Goal: Task Accomplishment & Management: Use online tool/utility

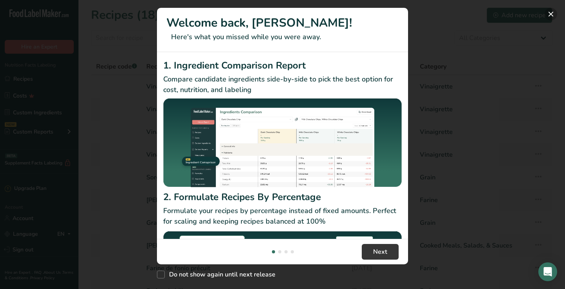
click at [548, 13] on button "New Features" at bounding box center [550, 14] width 13 height 13
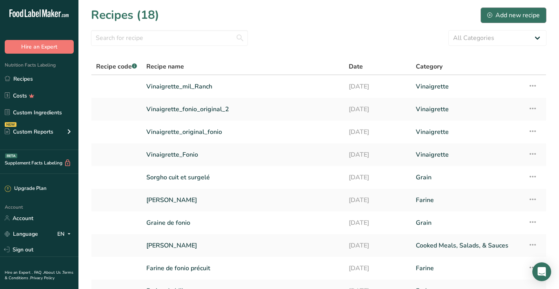
click at [510, 14] on div "Add new recipe" at bounding box center [513, 15] width 53 height 9
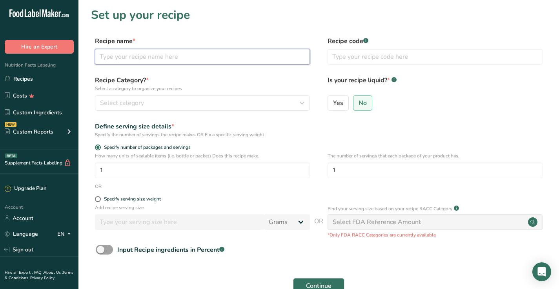
click at [146, 53] on input "text" at bounding box center [202, 57] width 215 height 16
type input "Vinaigrette Poke"
click at [181, 100] on div "Select category" at bounding box center [200, 102] width 200 height 9
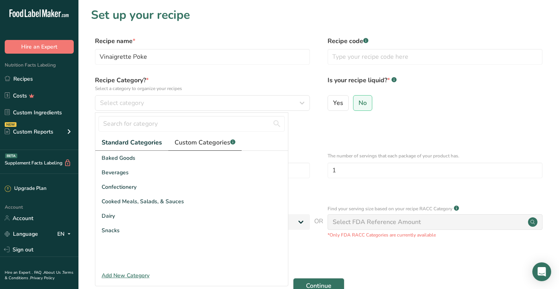
click at [214, 147] on span "Custom Categories .a-a{fill:#347362;}.b-a{fill:#fff;}" at bounding box center [205, 142] width 61 height 9
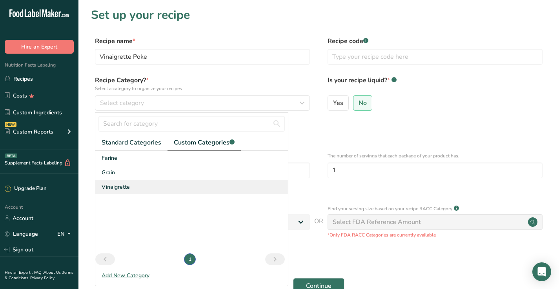
click at [160, 188] on div "Vinaigrette" at bounding box center [191, 187] width 193 height 15
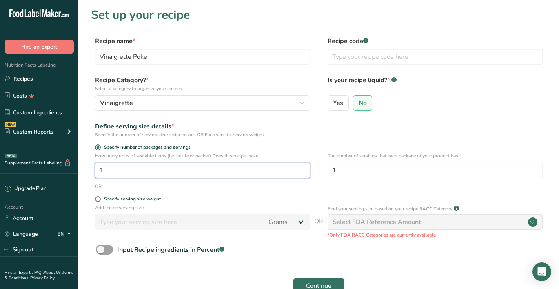
click at [183, 167] on input "1" at bounding box center [202, 171] width 215 height 16
click at [343, 106] on label "Yes" at bounding box center [338, 103] width 21 height 16
click at [333, 106] on input "Yes" at bounding box center [330, 102] width 5 height 5
radio input "true"
radio input "false"
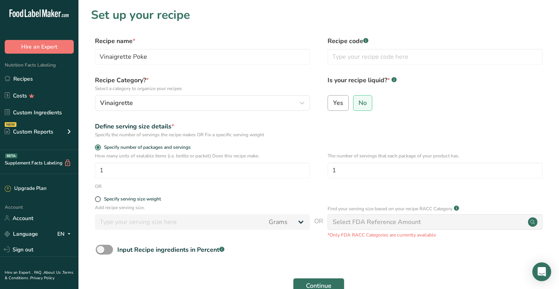
select select "22"
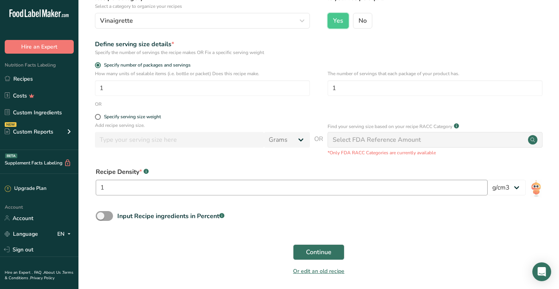
scroll to position [84, 0]
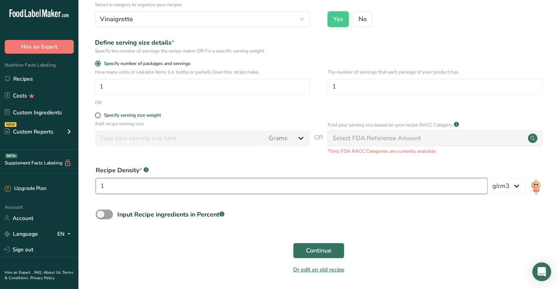
click at [224, 189] on input "1" at bounding box center [292, 186] width 392 height 16
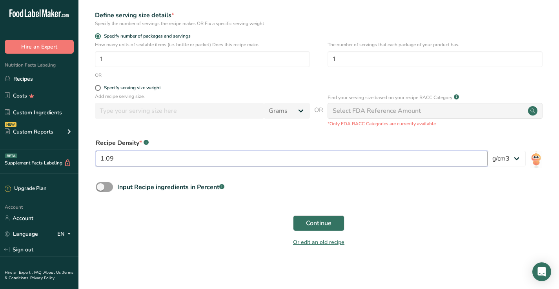
scroll to position [111, 0]
type input "1.09"
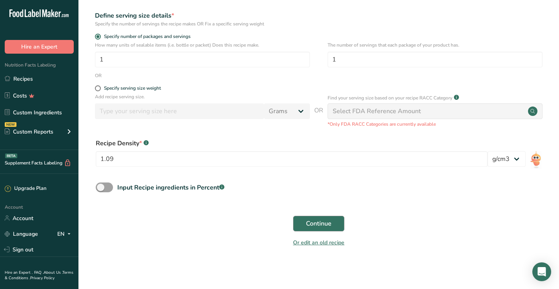
click at [321, 228] on span "Continue" at bounding box center [318, 223] width 25 height 9
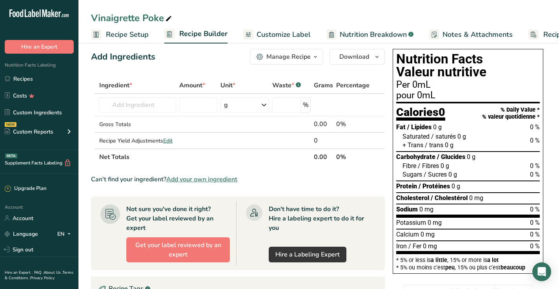
scroll to position [9, 0]
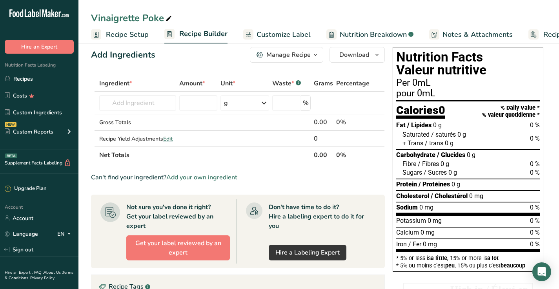
click at [216, 177] on span "Add your own ingredient" at bounding box center [201, 177] width 71 height 9
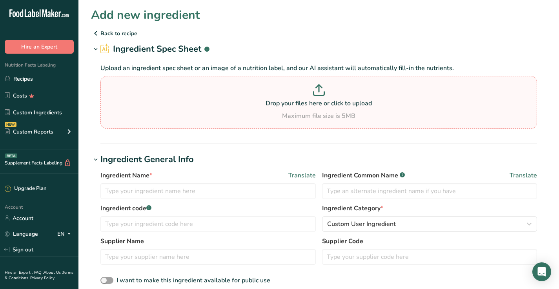
click at [328, 100] on p "Drop your files here or click to upload" at bounding box center [318, 103] width 433 height 9
click at [328, 100] on input "Drop your files here or click to upload Maximum file size is 5MB" at bounding box center [318, 102] width 437 height 53
type input "C:\fakepath\etiquette_nutritionnelle_sauce.pdf"
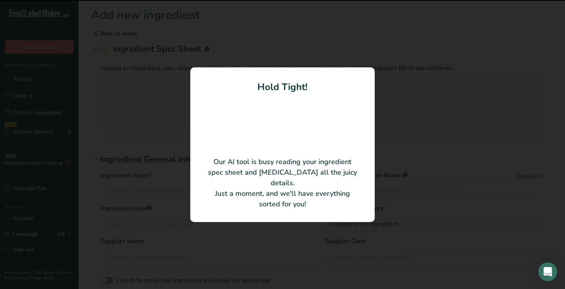
type input "sauce mayonnaise-ketchup-piment-vinaigre"
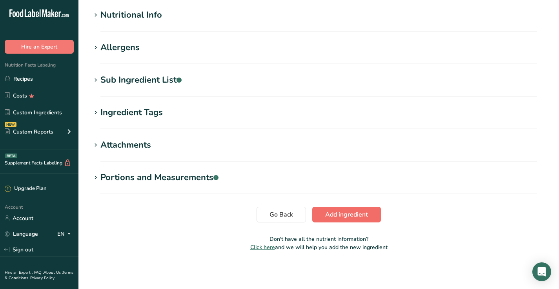
click at [364, 219] on span "Add ingredient" at bounding box center [346, 214] width 43 height 9
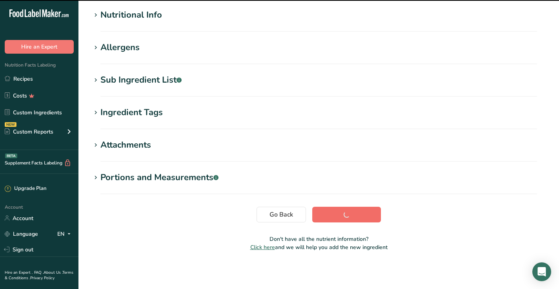
scroll to position [99, 0]
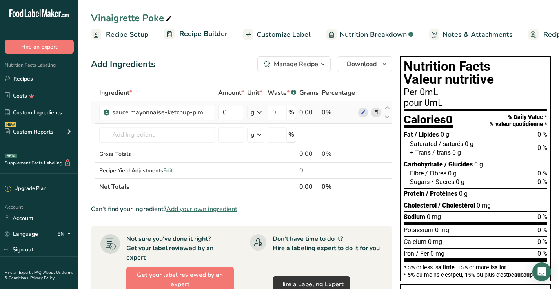
click at [255, 113] on icon at bounding box center [259, 113] width 9 height 14
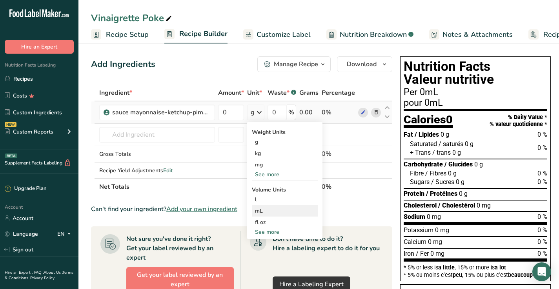
click at [260, 215] on div "mL Volume units require a density conversion. If you know your ingredient's den…" at bounding box center [285, 211] width 66 height 11
click at [258, 210] on div "mL" at bounding box center [285, 211] width 60 height 8
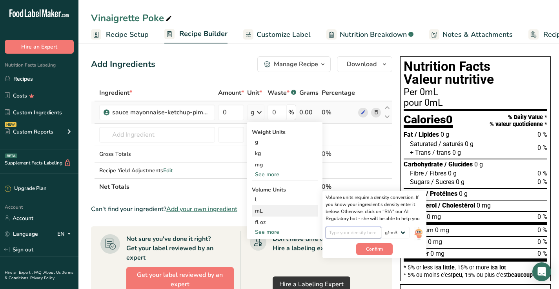
click at [368, 235] on input "number" at bounding box center [354, 233] width 56 height 12
type input "1.09"
click at [380, 249] on span "Confirm" at bounding box center [374, 249] width 17 height 7
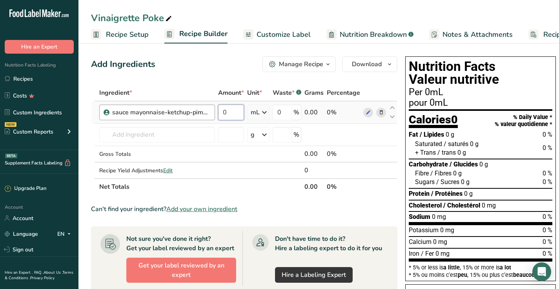
drag, startPoint x: 233, startPoint y: 117, endPoint x: 199, endPoint y: 107, distance: 35.5
click at [199, 107] on tr "sauce mayonnaise-ketchup-piment-vinaigre 0 mL Weight Units g kg mg See more Vol…" at bounding box center [244, 113] width 306 height 22
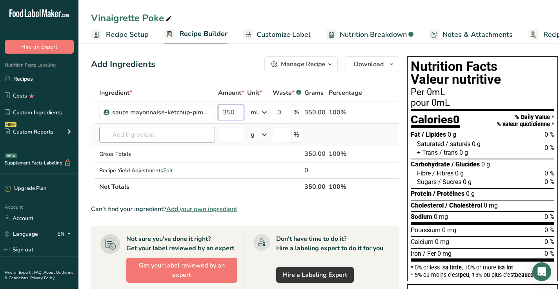
type input "350"
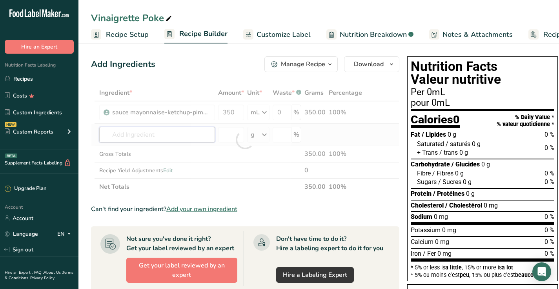
click at [203, 141] on div "Ingredient * Amount * Unit * Waste * .a-a{fill:#347362;}.b-a{fill:#fff;} Grams …" at bounding box center [245, 140] width 308 height 111
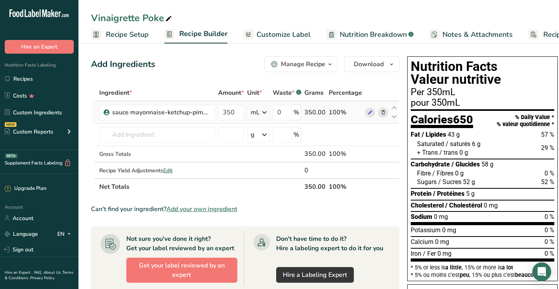
click at [383, 114] on icon at bounding box center [382, 113] width 5 height 8
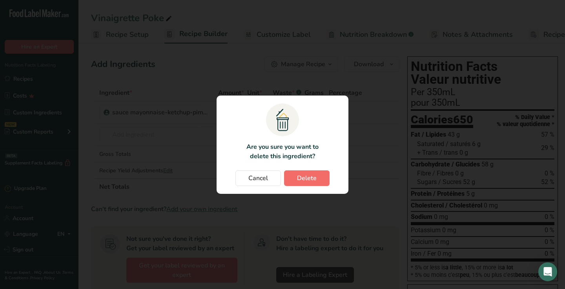
click at [300, 175] on span "Delete" at bounding box center [307, 178] width 20 height 9
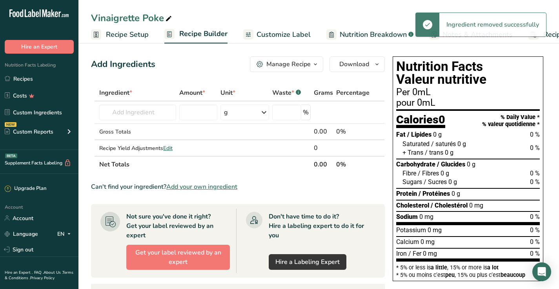
click at [222, 187] on span "Add your own ingredient" at bounding box center [201, 186] width 71 height 9
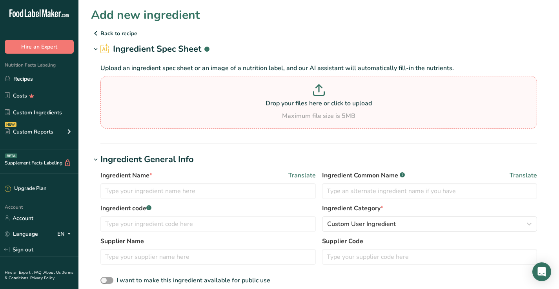
click at [317, 92] on icon at bounding box center [319, 90] width 12 height 12
click at [317, 92] on input "Drop your files here or click to upload Maximum file size is 5MB" at bounding box center [318, 102] width 437 height 53
type input "C:\fakepath\etiquette_nutritionnelle_sauce_v2.pdf"
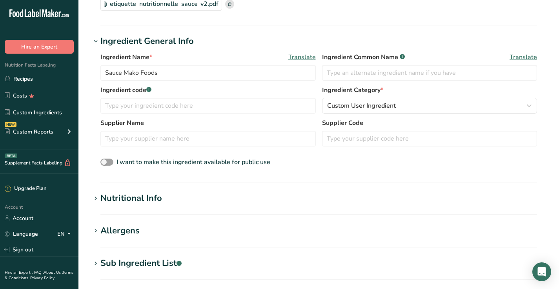
scroll to position [82, 0]
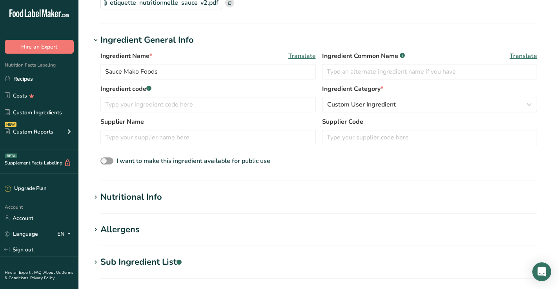
click at [214, 202] on h1 "Nutritional Info" at bounding box center [318, 197] width 455 height 13
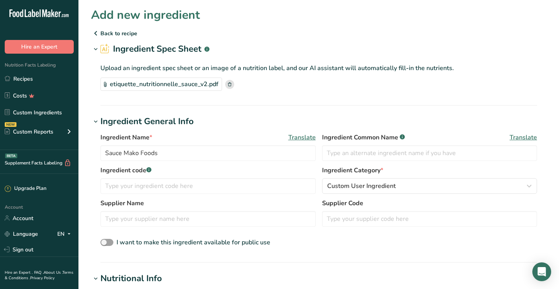
scroll to position [0, 0]
click at [121, 151] on input "Sauce Mako Foods" at bounding box center [207, 154] width 215 height 16
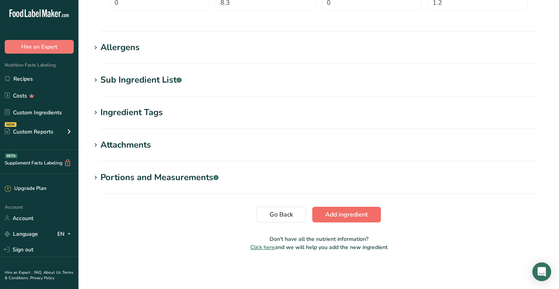
type input "Vinaigrette Mako Foods"
click at [341, 209] on button "Add ingredient" at bounding box center [346, 215] width 69 height 16
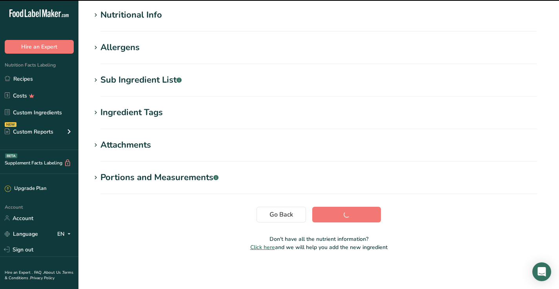
scroll to position [99, 0]
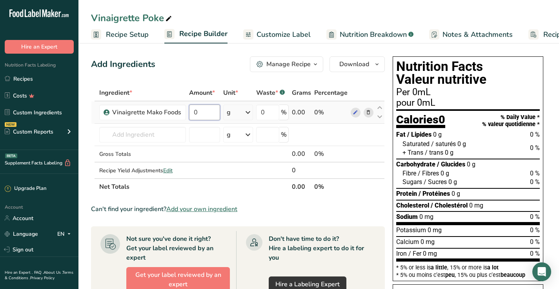
drag, startPoint x: 206, startPoint y: 107, endPoint x: 190, endPoint y: 114, distance: 17.8
click at [190, 114] on input "0" at bounding box center [204, 113] width 31 height 16
click at [248, 120] on div "Ingredient * Amount * Unit * Waste * .a-a{fill:#347362;}.b-a{fill:#fff;} Grams …" at bounding box center [238, 140] width 294 height 111
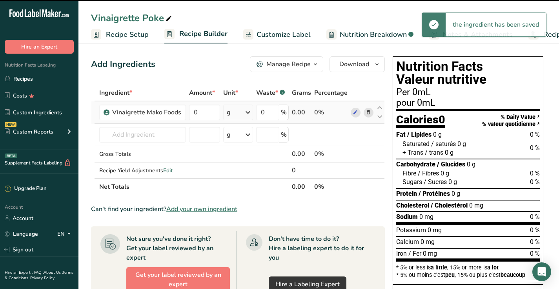
click at [248, 118] on icon at bounding box center [247, 113] width 9 height 14
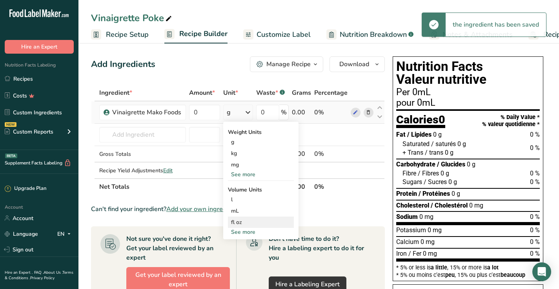
click at [236, 218] on div "fl oz" at bounding box center [261, 222] width 60 height 8
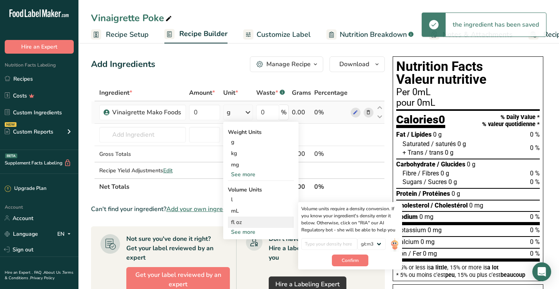
click at [236, 218] on div "fl oz" at bounding box center [261, 222] width 60 height 8
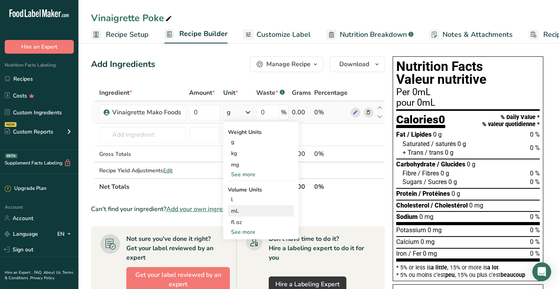
click at [238, 212] on div "mL" at bounding box center [261, 211] width 60 height 8
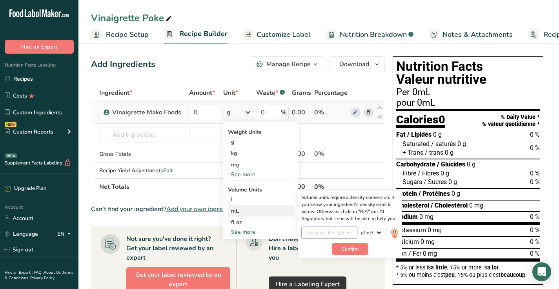
click at [339, 229] on input "number" at bounding box center [329, 233] width 56 height 12
type input "1"
click at [311, 233] on input "19" at bounding box center [329, 233] width 56 height 12
type input "1"
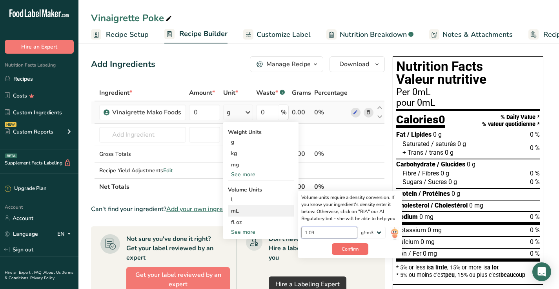
type input "1.09"
click at [357, 249] on span "Confirm" at bounding box center [350, 249] width 17 height 7
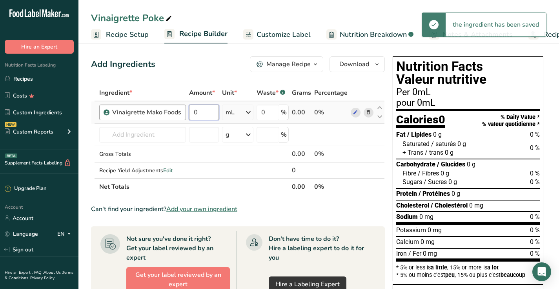
drag, startPoint x: 203, startPoint y: 112, endPoint x: 183, endPoint y: 112, distance: 19.6
click at [183, 112] on tr "Vinaigrette Mako Foods 0 mL Weight Units g kg mg See more Volume Units l Volume…" at bounding box center [237, 113] width 293 height 22
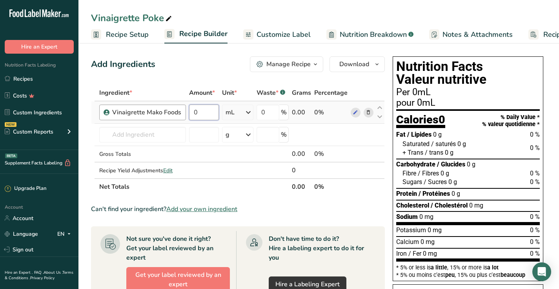
type input "2"
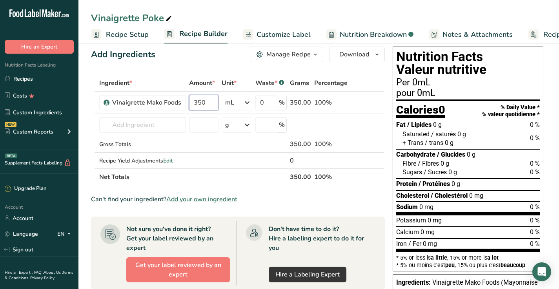
scroll to position [10, 0]
type input "350"
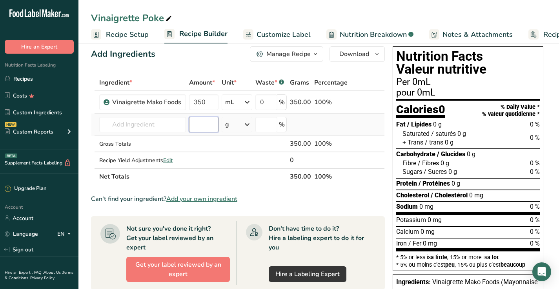
click at [193, 119] on div "Ingredient * Amount * Unit * Waste * .a-a{fill:#347362;}.b-a{fill:#fff;} Grams …" at bounding box center [238, 130] width 294 height 111
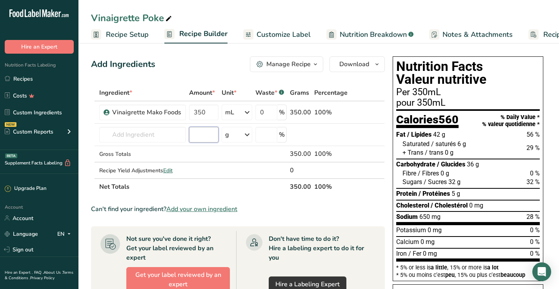
scroll to position [0, 0]
click at [294, 39] on span "Customize Label" at bounding box center [284, 34] width 54 height 11
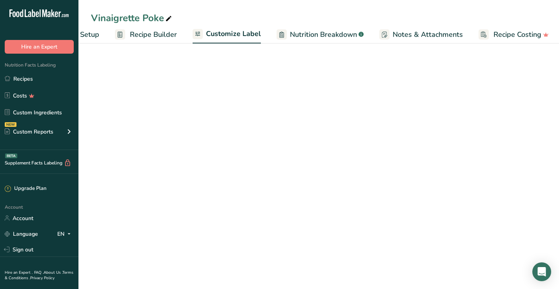
scroll to position [0, 52]
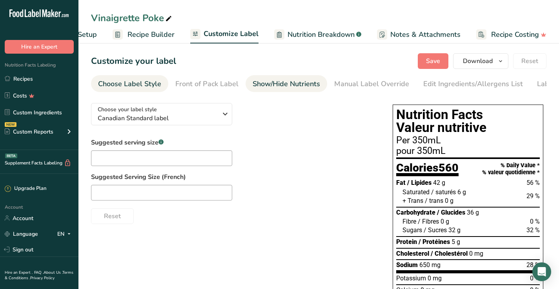
click at [297, 87] on div "Show/Hide Nutrients" at bounding box center [286, 84] width 67 height 11
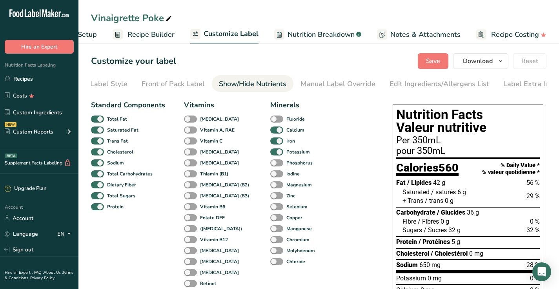
scroll to position [0, 42]
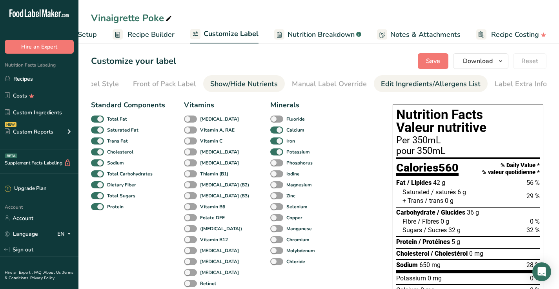
click at [382, 86] on div "Edit Ingredients/Allergens List" at bounding box center [431, 84] width 100 height 11
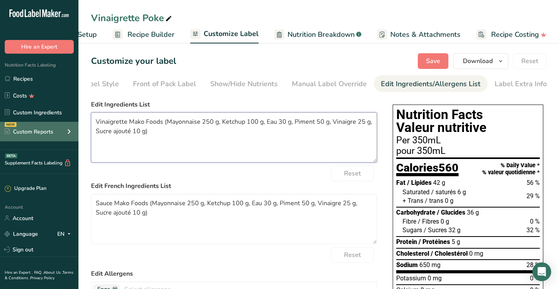
drag, startPoint x: 166, startPoint y: 122, endPoint x: 68, endPoint y: 125, distance: 97.7
click at [68, 125] on div ".a-20{fill:#fff;} Hire an Expert Nutrition Facts Labeling Recipes Costs Custom …" at bounding box center [279, 226] width 559 height 452
click at [173, 129] on textarea "Vinaigrette Mako Foods (Mayonnaise 250 g, Ketchup 100 g, Eau 30 g, Piment 50 g,…" at bounding box center [234, 138] width 286 height 50
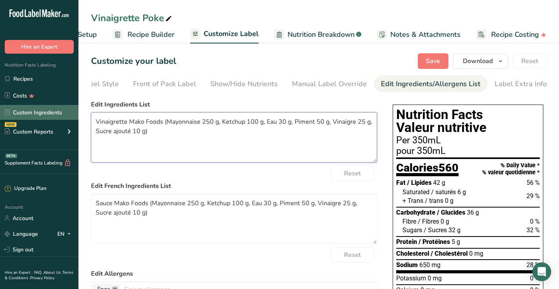
drag, startPoint x: 173, startPoint y: 131, endPoint x: 63, endPoint y: 113, distance: 111.3
click at [63, 113] on div ".a-20{fill:#fff;} Hire an Expert Nutrition Facts Labeling Recipes Costs Custom …" at bounding box center [279, 226] width 559 height 452
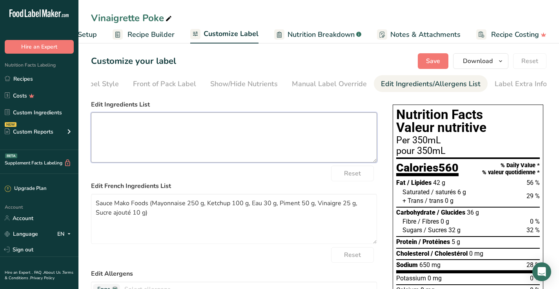
paste textarea "Mayonnaise (huile de canola, jaune d’œuf*, eau, vinaigre, sel, moutarde* [grain…"
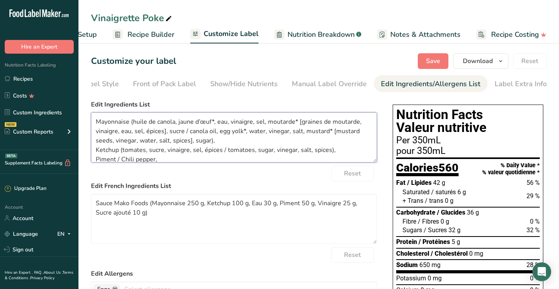
scroll to position [0, 0]
drag, startPoint x: 133, startPoint y: 126, endPoint x: 78, endPoint y: 124, distance: 54.5
click at [78, 124] on section "Customize your label Save Download Choose what to show on your downloaded label…" at bounding box center [318, 246] width 481 height 411
drag, startPoint x: 149, startPoint y: 133, endPoint x: 164, endPoint y: 138, distance: 15.7
click at [164, 138] on textarea "huile de canola, jaune d’œuf*, eau, vinaigre, sel, moutarde* [graines de moutar…" at bounding box center [234, 138] width 286 height 50
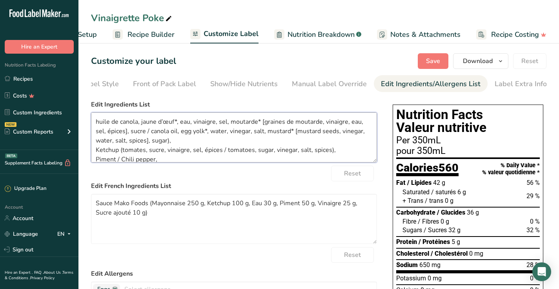
click at [148, 133] on textarea "huile de canola, jaune d’œuf*, eau, vinaigre, sel, moutarde* [graines de moutar…" at bounding box center [234, 138] width 286 height 50
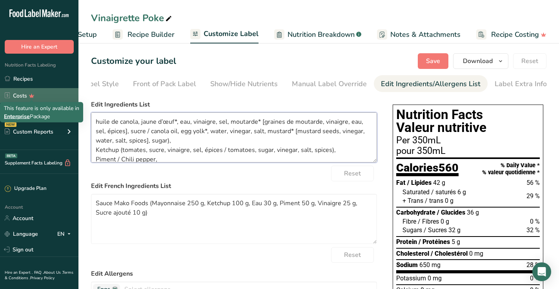
drag, startPoint x: 143, startPoint y: 133, endPoint x: 30, endPoint y: 99, distance: 117.9
click at [30, 99] on div ".a-20{fill:#fff;} Hire an Expert Nutrition Facts Labeling Recipes Costs Custom …" at bounding box center [279, 226] width 559 height 452
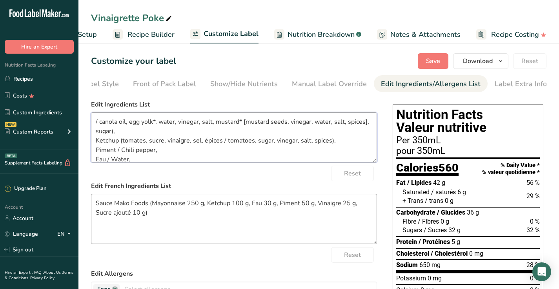
type textarea "/ canola oil, egg yolk*, water, vinegar, salt, mustard* [mustard seeds, vinegar…"
drag, startPoint x: 159, startPoint y: 223, endPoint x: 22, endPoint y: 195, distance: 139.8
click at [22, 195] on div ".a-20{fill:#fff;} Hire an Expert Nutrition Facts Labeling Recipes Costs Custom …" at bounding box center [279, 226] width 559 height 452
paste textarea "huile de canola, jaune d’œuf*, eau, vinaigre, sel, moutarde* [graines de moutar…"
click at [265, 206] on textarea "huile de canola, jaune d’œuf*, eau, vinaigre, sel, moutarde* [graines de moutar…" at bounding box center [234, 219] width 286 height 50
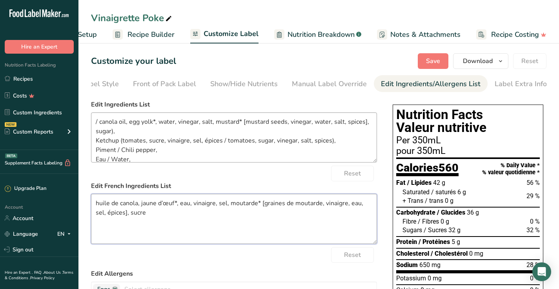
type textarea "huile de canola, jaune d’œuf*, eau, vinaigre, sel, moutarde* [graines de moutar…"
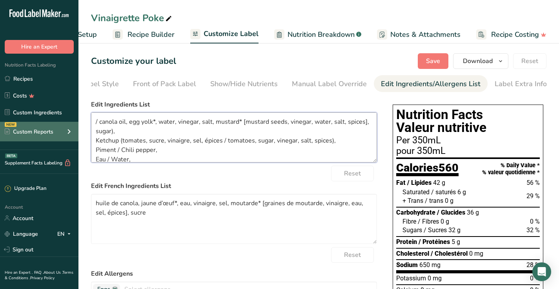
drag, startPoint x: 100, startPoint y: 125, endPoint x: 77, endPoint y: 123, distance: 23.2
click at [77, 123] on div ".a-20{fill:#fff;} Hire an Expert Nutrition Facts Labeling Recipes Costs Custom …" at bounding box center [279, 226] width 559 height 452
click at [117, 139] on textarea "Canola oil, egg yolk*, water, vinegar, salt, mustard* [mustard seeds, vinegar, …" at bounding box center [234, 138] width 286 height 50
click at [95, 146] on textarea "Canola oil, egg yolk*, water, vinegar, salt, mustard* [mustard seeds, vinegar, …" at bounding box center [234, 138] width 286 height 50
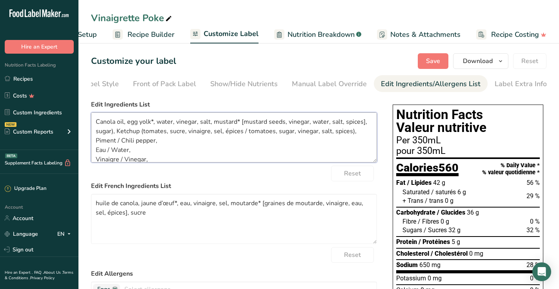
drag, startPoint x: 245, startPoint y: 134, endPoint x: 351, endPoint y: 135, distance: 105.5
click at [351, 135] on textarea "Canola oil, egg yolk*, water, vinegar, salt, mustard* [mustard seeds, vinegar, …" at bounding box center [234, 138] width 286 height 50
type textarea "Canola oil, egg yolk*, water, vinegar, salt, mustard* [mustard seeds, vinegar, …"
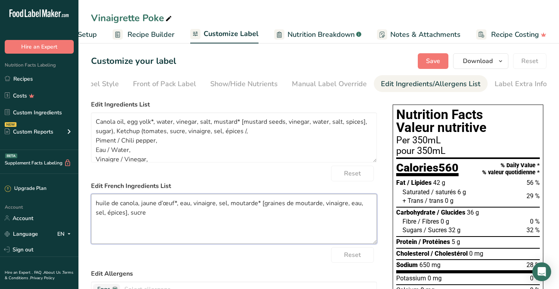
click at [157, 216] on textarea "huile de canola, jaune d’œuf*, eau, vinaigre, sel, moutarde* [graines de moutar…" at bounding box center [234, 219] width 286 height 50
paste textarea "tomatoes, sugar, vinegar, salt, spices)"
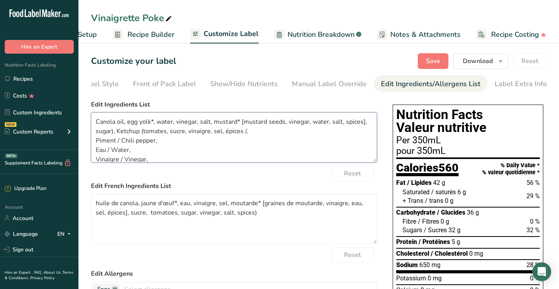
drag, startPoint x: 143, startPoint y: 134, endPoint x: 116, endPoint y: 132, distance: 26.7
click at [116, 132] on textarea "Canola oil, egg yolk*, water, vinegar, salt, mustard* [mustard seeds, vinegar, …" at bounding box center [234, 138] width 286 height 50
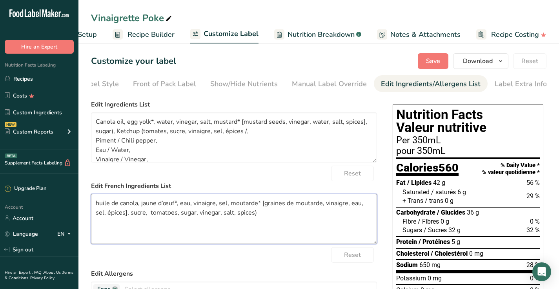
click at [149, 218] on textarea "huile de canola, jaune d’œuf*, eau, vinaigre, sel, moutarde* [graines de moutar…" at bounding box center [234, 219] width 286 height 50
paste textarea "Ketchup ("
type textarea "huile de canola, jaune d’œuf*, eau, vinaigre, sel, moutarde* [graines de moutar…"
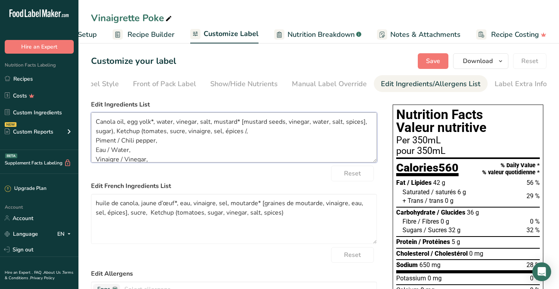
click at [244, 135] on textarea "Canola oil, egg yolk*, water, vinegar, salt, mustard* [mustard seeds, vinegar, …" at bounding box center [234, 138] width 286 height 50
drag, startPoint x: 117, startPoint y: 142, endPoint x: 75, endPoint y: 141, distance: 41.6
click at [75, 141] on div ".a-20{fill:#fff;} Hire an Expert Nutrition Facts Labeling Recipes Costs Custom …" at bounding box center [279, 226] width 559 height 452
type textarea "Canola oil, egg yolk*, water, vinegar, salt, mustard* [mustard seeds, vinegar, …"
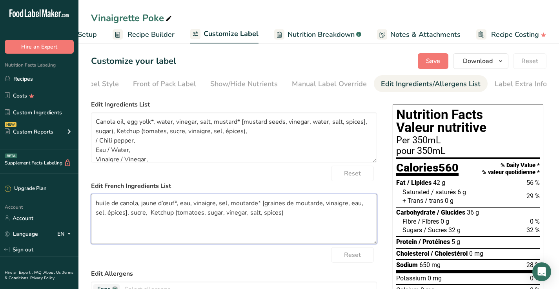
click at [297, 216] on textarea "huile de canola, jaune d’œuf*, eau, vinaigre, sel, moutarde* [graines de moutar…" at bounding box center [234, 219] width 286 height 50
paste textarea "Piment"
type textarea "huile de canola, jaune d’œuf*, eau, vinaigre, sel, moutarde* [graines de moutar…"
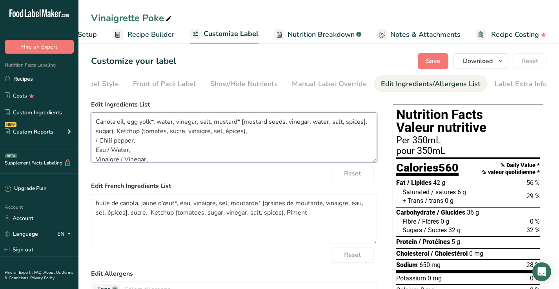
drag, startPoint x: 109, startPoint y: 154, endPoint x: 94, endPoint y: 154, distance: 15.3
click at [94, 154] on textarea "Canola oil, egg yolk*, water, vinegar, salt, mustard* [mustard seeds, vinegar, …" at bounding box center [234, 138] width 286 height 50
drag, startPoint x: 107, startPoint y: 154, endPoint x: 71, endPoint y: 154, distance: 36.5
click at [71, 154] on div ".a-20{fill:#fff;} Hire an Expert Nutrition Facts Labeling Recipes Costs Custom …" at bounding box center [279, 226] width 559 height 452
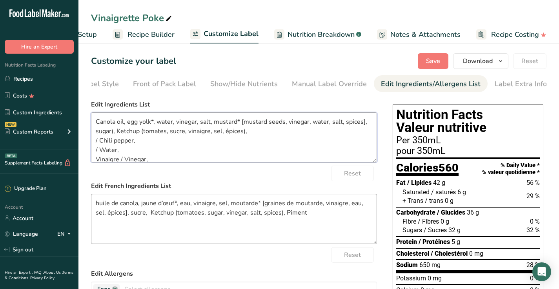
type textarea "Canola oil, egg yolk*, water, vinegar, salt, mustard* [mustard seeds, vinegar, …"
click at [332, 217] on textarea "huile de canola, jaune d’œuf*, eau, vinaigre, sel, moutarde* [graines de moutar…" at bounding box center [234, 219] width 286 height 50
paste textarea "Eau"
drag, startPoint x: 122, startPoint y: 161, endPoint x: 86, endPoint y: 161, distance: 35.3
click at [86, 161] on section "Customize your label Save Download Choose what to show on your downloaded label…" at bounding box center [318, 246] width 481 height 411
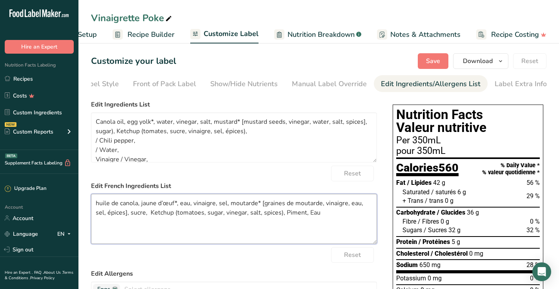
click at [349, 214] on textarea "huile de canola, jaune d’œuf*, eau, vinaigre, sel, moutarde* [graines de moutar…" at bounding box center [234, 219] width 286 height 50
paste textarea "Vinaigre"
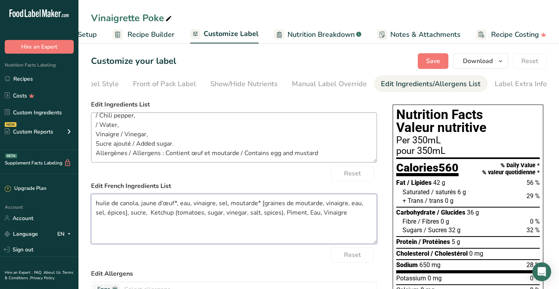
scroll to position [25, 0]
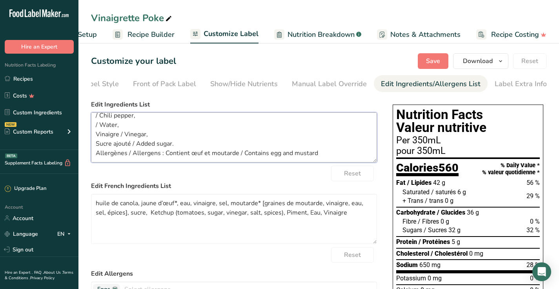
drag, startPoint x: 131, startPoint y: 145, endPoint x: 83, endPoint y: 146, distance: 48.7
click at [83, 146] on section "Customize your label Save Download Choose what to show on your downloaded label…" at bounding box center [318, 246] width 481 height 411
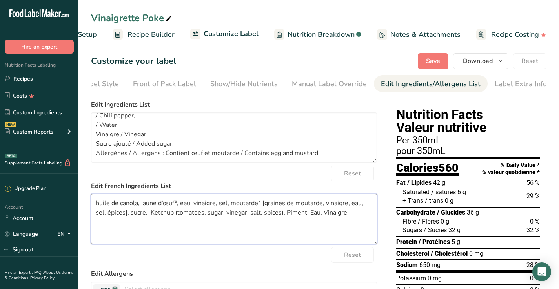
click at [345, 219] on textarea "huile de canola, jaune d’œuf*, eau, vinaigre, sel, moutarde* [graines de moutar…" at bounding box center [234, 219] width 286 height 50
paste textarea "Sucre ajouté"
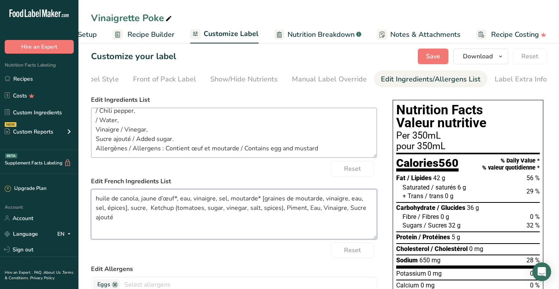
scroll to position [6, 0]
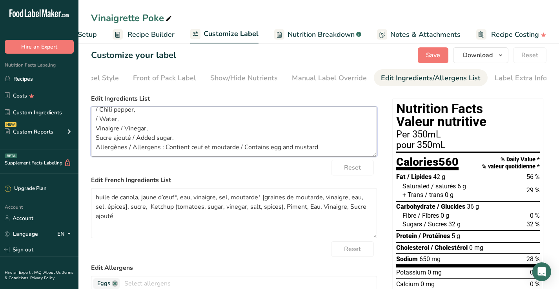
drag, startPoint x: 129, startPoint y: 149, endPoint x: 89, endPoint y: 146, distance: 40.1
click at [89, 146] on section "Customize your label Save Download Choose what to show on your downloaded label…" at bounding box center [318, 240] width 481 height 411
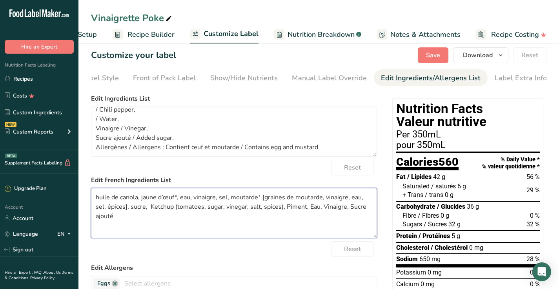
click at [372, 212] on textarea "huile de canola, jaune d’œuf*, eau, vinaigre, sel, moutarde* [graines de moutar…" at bounding box center [234, 213] width 286 height 50
click at [359, 221] on textarea "huile de canola, jaune d’œuf*, eau, vinaigre, sel, moutarde* [graines de moutar…" at bounding box center [234, 213] width 286 height 50
paste textarea "Allergènes"
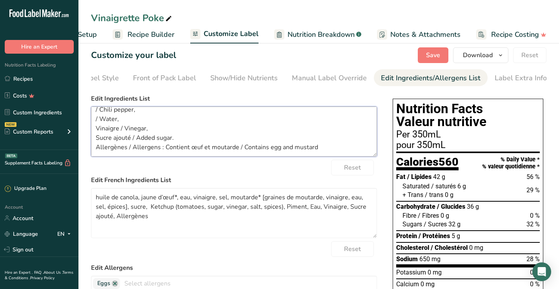
drag, startPoint x: 236, startPoint y: 149, endPoint x: 165, endPoint y: 145, distance: 71.5
click at [165, 145] on textarea "Canola oil, egg yolk*, water, vinegar, salt, mustard* [mustard seeds, vinegar, …" at bounding box center [234, 132] width 286 height 50
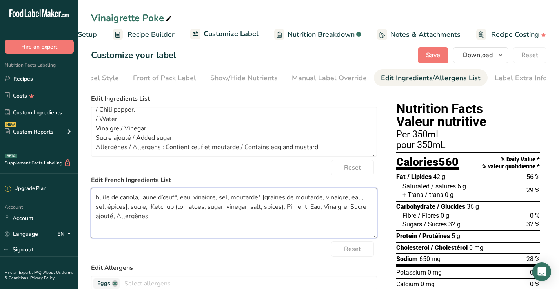
click at [170, 211] on textarea "huile de canola, jaune d’œuf*, eau, vinaigre, sel, moutarde* [graines de moutar…" at bounding box center [234, 213] width 286 height 50
click at [170, 216] on textarea "huile de canola, jaune d’œuf*, eau, vinaigre, sel, moutarde* [graines de moutar…" at bounding box center [234, 213] width 286 height 50
paste textarea "Contient œuf et moutarde"
type textarea "huile de canola, jaune d’œuf*, eau, vinaigre, sel, moutarde* [graines de moutar…"
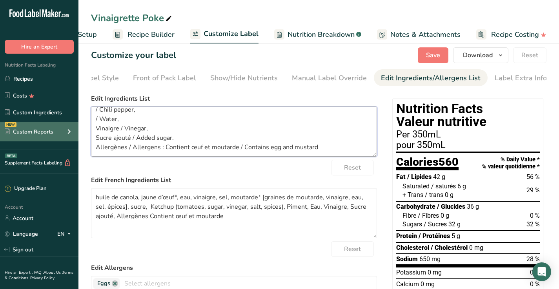
drag, startPoint x: 136, startPoint y: 138, endPoint x: 27, endPoint y: 138, distance: 108.7
click at [27, 138] on div ".a-20{fill:#fff;} Hire an Expert Nutrition Facts Labeling Recipes Costs Custom …" at bounding box center [279, 220] width 559 height 452
drag, startPoint x: 124, startPoint y: 129, endPoint x: 45, endPoint y: 129, distance: 79.2
click at [45, 129] on div ".a-20{fill:#fff;} Hire an Expert Nutrition Facts Labeling Recipes Costs Custom …" at bounding box center [279, 220] width 559 height 452
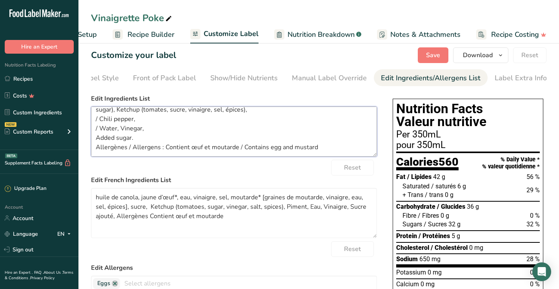
click at [102, 123] on textarea "Canola oil, egg yolk*, water, vinegar, salt, mustard* [mustard seeds, vinegar, …" at bounding box center [234, 132] width 286 height 50
click at [100, 122] on textarea "Canola oil, egg yolk*, water, vinegar, salt, mustard* [mustard seeds, vinegar, …" at bounding box center [234, 132] width 286 height 50
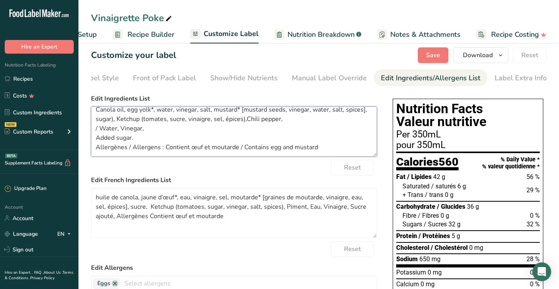
scroll to position [6, 0]
click at [100, 130] on textarea "Canola oil, egg yolk*, water, vinegar, salt, mustard* [mustard seeds, vinegar, …" at bounding box center [234, 132] width 286 height 50
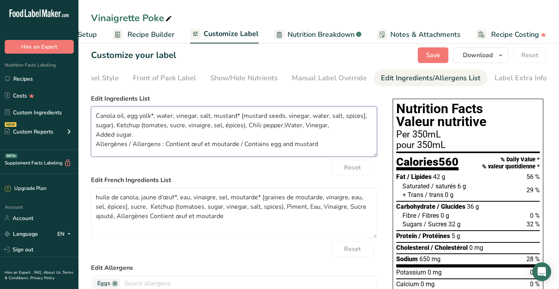
scroll to position [0, 0]
click at [95, 147] on textarea "Canola oil, egg yolk*, water, vinegar, salt, mustard* [mustard seeds, vinegar, …" at bounding box center [234, 132] width 286 height 50
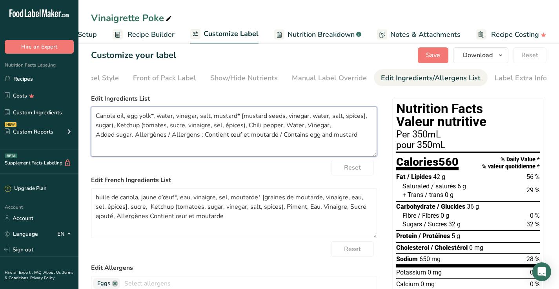
drag, startPoint x: 171, startPoint y: 138, endPoint x: 139, endPoint y: 137, distance: 31.4
click at [139, 137] on textarea "Canola oil, egg yolk*, water, vinegar, salt, mustard* [mustard seeds, vinegar, …" at bounding box center [234, 132] width 286 height 50
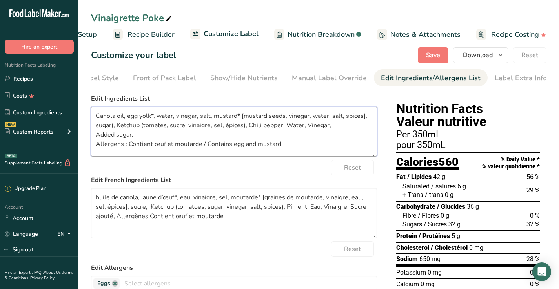
drag, startPoint x: 209, startPoint y: 147, endPoint x: 133, endPoint y: 147, distance: 75.7
click at [133, 147] on textarea "Canola oil, egg yolk*, water, vinegar, salt, mustard* [mustard seeds, vinegar, …" at bounding box center [234, 132] width 286 height 50
type textarea "Canola oil, egg yolk*, water, vinegar, salt, mustard* [mustard seeds, vinegar, …"
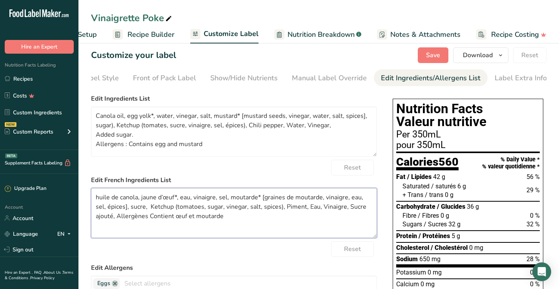
drag, startPoint x: 114, startPoint y: 221, endPoint x: 242, endPoint y: 221, distance: 127.5
click at [242, 221] on textarea "huile de canola, jaune d’œuf*, eau, vinaigre, sel, moutarde* [graines de moutar…" at bounding box center [234, 213] width 286 height 50
click at [229, 233] on textarea "huile de canola, jaune d’œuf*, eau, vinaigre, sel, moutarde* [graines de moutar…" at bounding box center [234, 213] width 286 height 50
paste textarea "Allergènes Contient œuf et moutarde"
drag, startPoint x: 99, startPoint y: 226, endPoint x: 129, endPoint y: 259, distance: 44.7
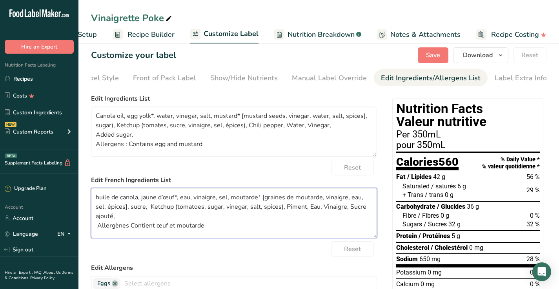
click at [99, 227] on textarea "huile de canola, jaune d’œuf*, eau, vinaigre, sel, moutarde* [graines de moutar…" at bounding box center [234, 213] width 286 height 50
click at [126, 228] on textarea "huile de canola, jaune d’œuf*, eau, vinaigre, sel, moutarde* [graines de moutar…" at bounding box center [234, 213] width 286 height 50
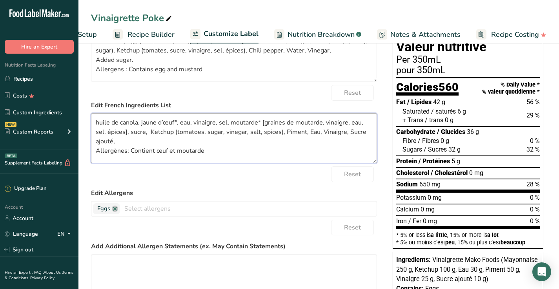
scroll to position [83, 0]
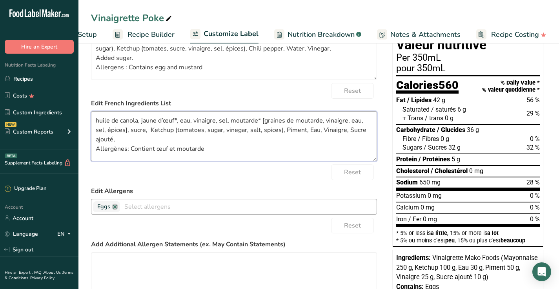
type textarea "huile de canola, jaune d’œuf*, eau, vinaigre, sel, moutarde* [graines de moutar…"
click at [150, 207] on input "text" at bounding box center [248, 207] width 257 height 12
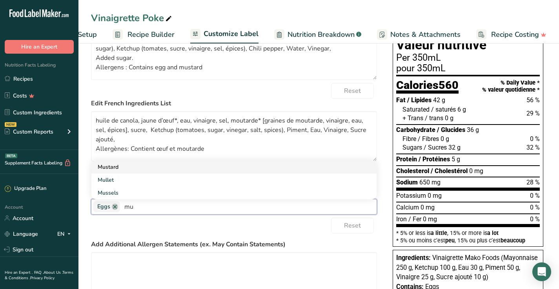
type input "mu"
click at [123, 173] on link "Mustard" at bounding box center [233, 167] width 285 height 13
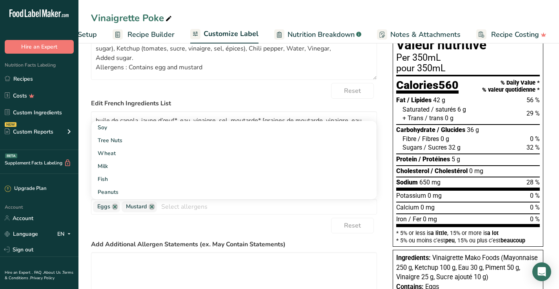
scroll to position [82, 0]
click at [219, 222] on div "Reset" at bounding box center [234, 226] width 286 height 16
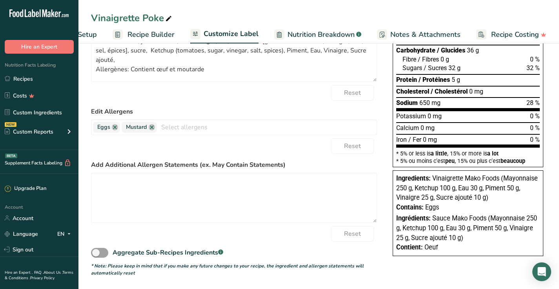
scroll to position [164, 0]
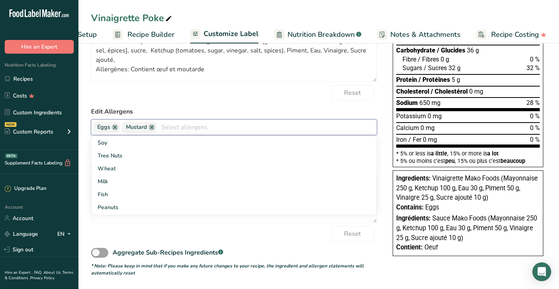
click at [226, 128] on input "text" at bounding box center [267, 127] width 220 height 12
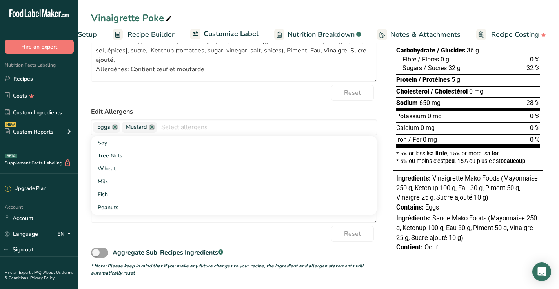
click at [387, 253] on div "Choose your label style Canadian Standard label USA (FDA) Standard FDA label Ta…" at bounding box center [318, 105] width 455 height 342
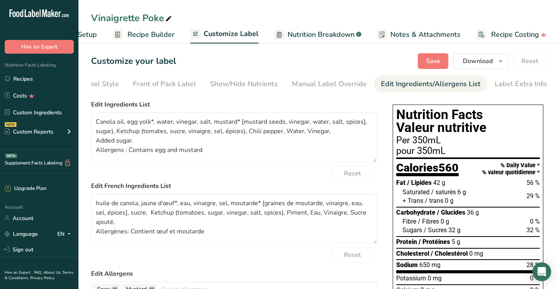
scroll to position [0, 0]
click at [437, 60] on span "Save" at bounding box center [433, 60] width 14 height 9
click at [501, 63] on icon "button" at bounding box center [500, 61] width 6 height 10
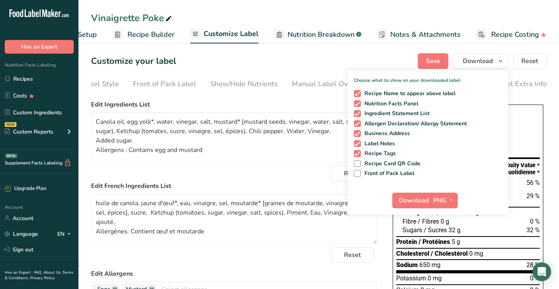
click at [399, 87] on div "Recipe Name to appear above label Nutrition Facts Panel Ingredient Statement Li…" at bounding box center [428, 132] width 161 height 90
click at [399, 92] on span "Recipe Name to appear above label" at bounding box center [408, 93] width 95 height 7
click at [359, 92] on input "Recipe Name to appear above label" at bounding box center [356, 93] width 5 height 5
checkbox input "false"
click at [399, 104] on span "Nutrition Facts Panel" at bounding box center [390, 103] width 58 height 7
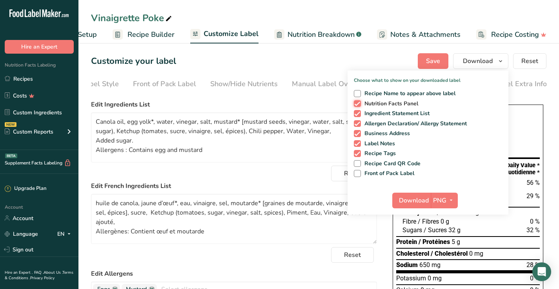
click at [359, 104] on input "Nutrition Facts Panel" at bounding box center [356, 103] width 5 height 5
checkbox input "false"
click at [428, 200] on span "Download" at bounding box center [414, 200] width 30 height 9
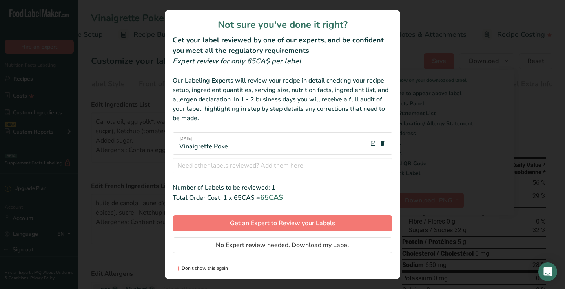
click at [203, 270] on span "Don't show this again" at bounding box center [202, 269] width 49 height 6
click at [178, 270] on input "Don't show this again" at bounding box center [175, 268] width 5 height 5
checkbox input "true"
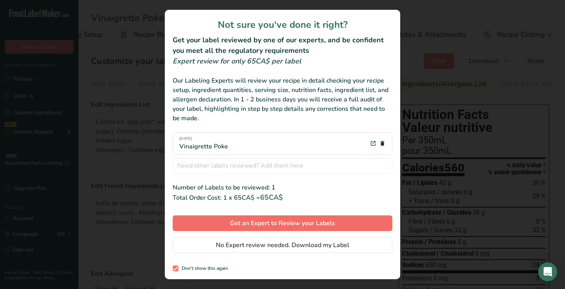
click at [239, 224] on span "Get an Expert to Review your Labels" at bounding box center [282, 223] width 105 height 9
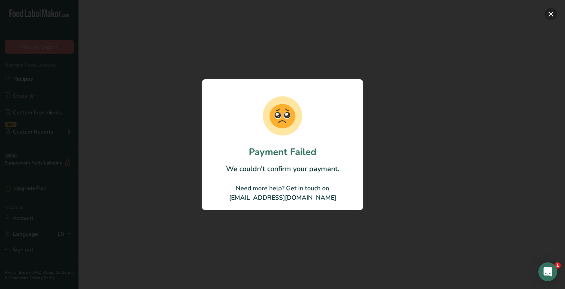
click at [551, 18] on button "button" at bounding box center [550, 14] width 13 height 13
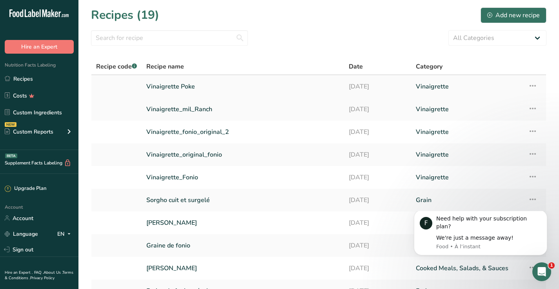
click at [171, 84] on link "Vinaigrette Poke" at bounding box center [242, 86] width 193 height 16
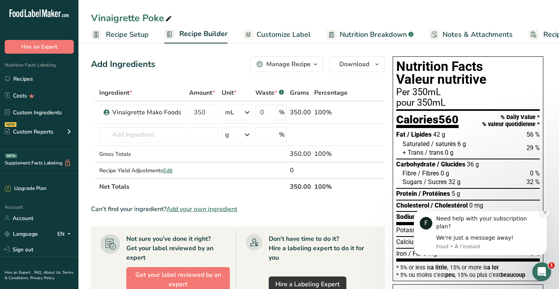
click at [547, 215] on icon "Dismiss notification" at bounding box center [545, 213] width 4 height 4
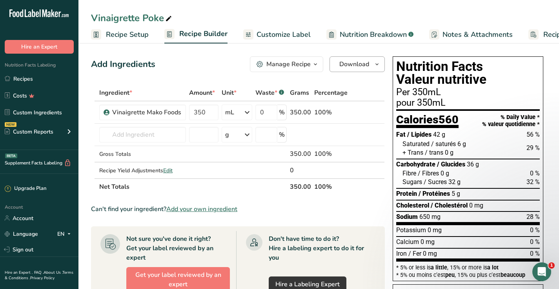
click at [379, 64] on icon "button" at bounding box center [377, 65] width 6 height 10
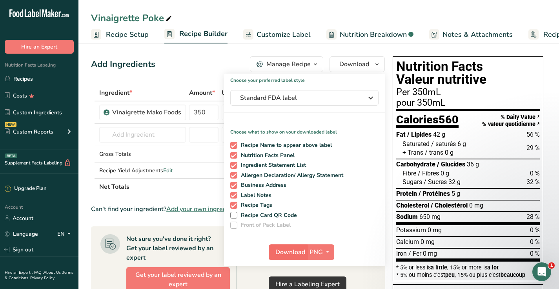
click at [305, 252] on button "Download" at bounding box center [288, 253] width 38 height 16
click at [257, 147] on span "Recipe Name to appear above label" at bounding box center [284, 145] width 95 height 7
click at [235, 147] on input "Recipe Name to appear above label" at bounding box center [232, 145] width 5 height 5
checkbox input "false"
click at [257, 155] on span "Nutrition Facts Panel" at bounding box center [266, 155] width 58 height 7
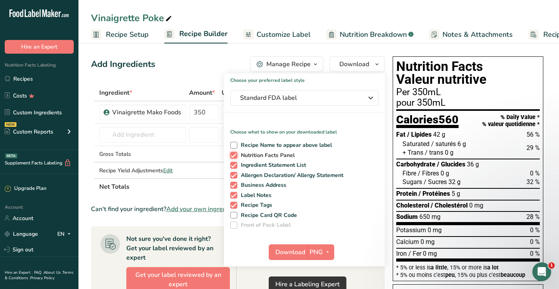
click at [235, 155] on input "Nutrition Facts Panel" at bounding box center [232, 155] width 5 height 5
click at [298, 252] on span "Download" at bounding box center [290, 252] width 30 height 9
click at [335, 94] on span "Standard FDA label" at bounding box center [299, 97] width 118 height 9
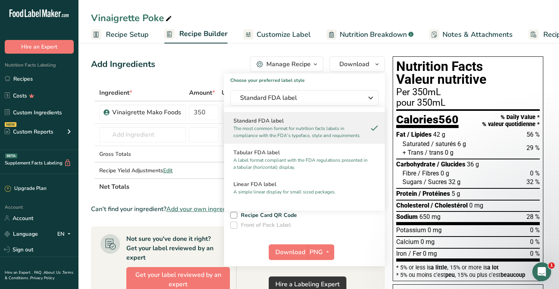
click at [356, 78] on h1 "Choose your preferred label style" at bounding box center [304, 79] width 161 height 10
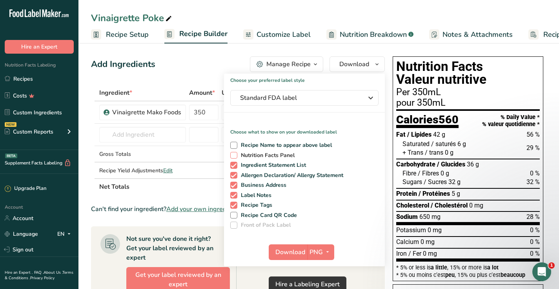
click at [247, 157] on span "Nutrition Facts Panel" at bounding box center [266, 155] width 58 height 7
click at [235, 157] on input "Nutrition Facts Panel" at bounding box center [232, 155] width 5 height 5
checkbox input "true"
click at [298, 253] on span "Download" at bounding box center [290, 252] width 30 height 9
click at [372, 100] on icon "button" at bounding box center [370, 98] width 9 height 14
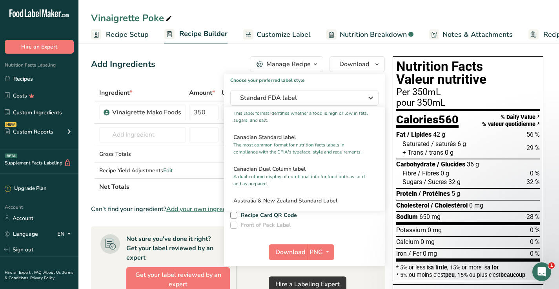
scroll to position [297, 0]
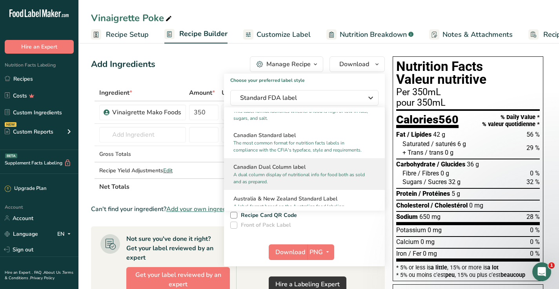
click at [337, 171] on h2 "Canadian Dual Column label" at bounding box center [304, 167] width 142 height 8
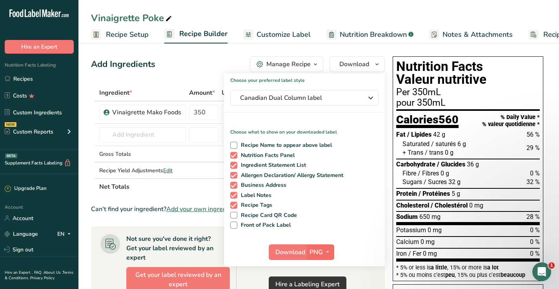
click at [311, 253] on span "PNG" at bounding box center [315, 252] width 13 height 9
click at [322, 268] on link "PNG" at bounding box center [321, 268] width 25 height 13
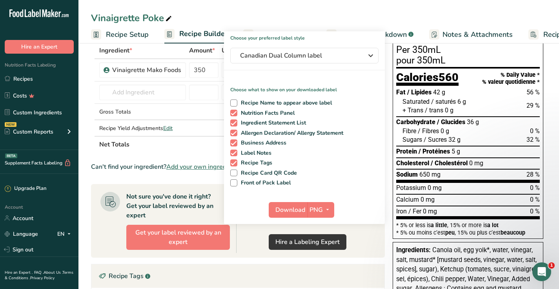
scroll to position [44, 0]
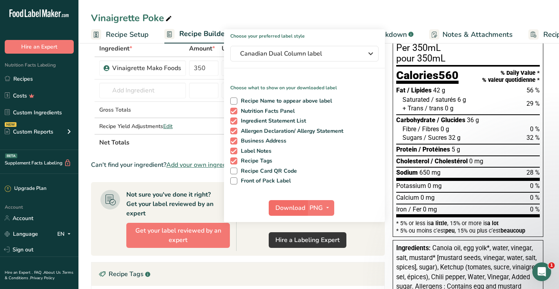
click at [297, 207] on span "Download" at bounding box center [290, 208] width 30 height 9
click at [351, 57] on span "Canadian Dual Column label" at bounding box center [299, 53] width 118 height 9
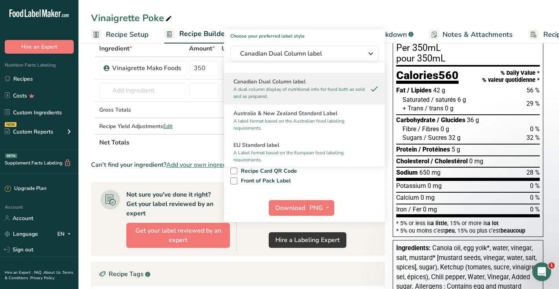
scroll to position [315, 0]
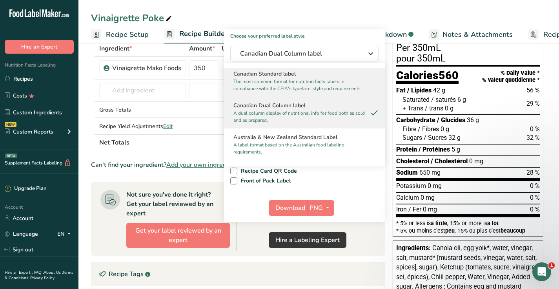
click at [322, 92] on p "The most common format for nutrition facts labels in compliance with the CFIA's…" at bounding box center [300, 85] width 135 height 14
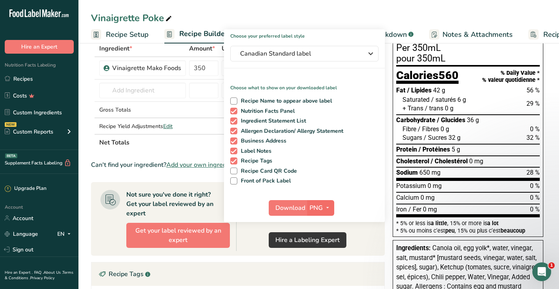
click at [313, 211] on span "PNG" at bounding box center [315, 208] width 13 height 9
click at [322, 223] on link "PNG" at bounding box center [321, 224] width 25 height 13
click at [291, 208] on span "Download" at bounding box center [290, 208] width 30 height 9
